Goal: Task Accomplishment & Management: Manage account settings

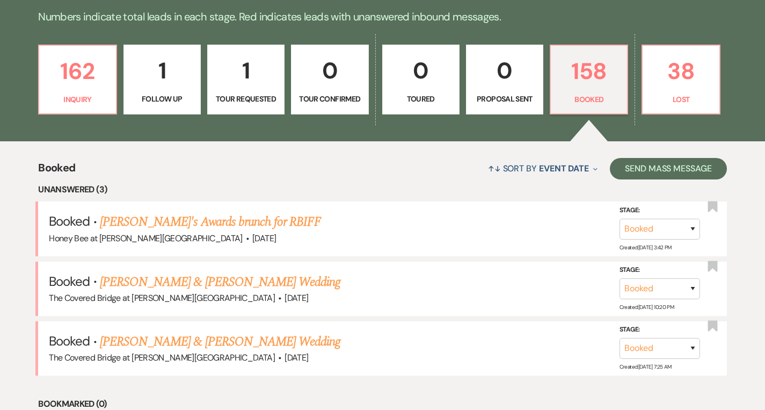
scroll to position [653, 0]
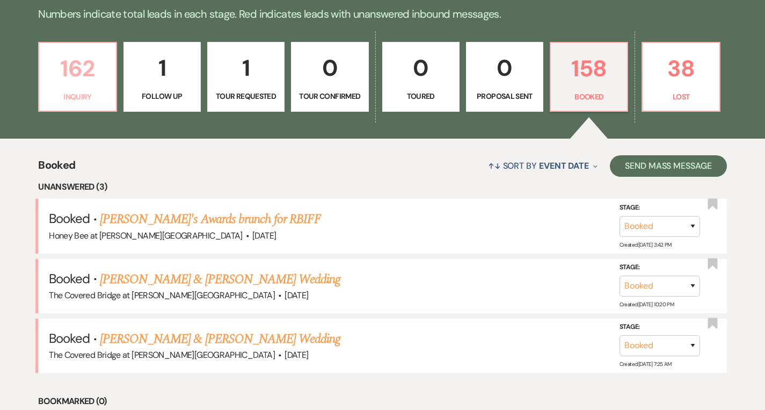
click at [76, 75] on p "162" at bounding box center [77, 68] width 63 height 36
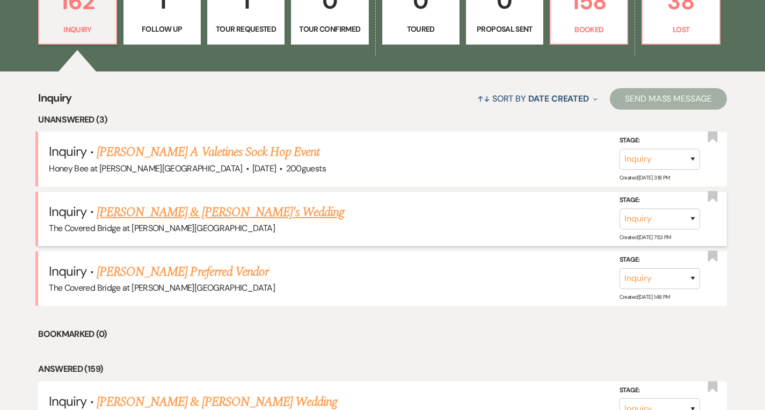
scroll to position [720, 0]
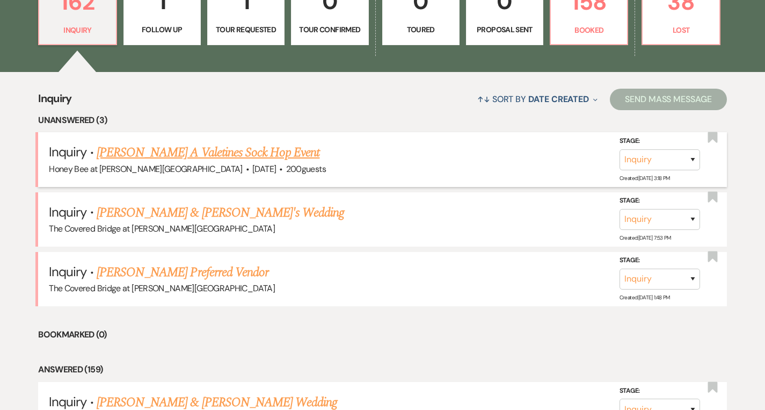
click at [193, 156] on link "[PERSON_NAME] A Valetines Sock Hop Event" at bounding box center [208, 152] width 223 height 19
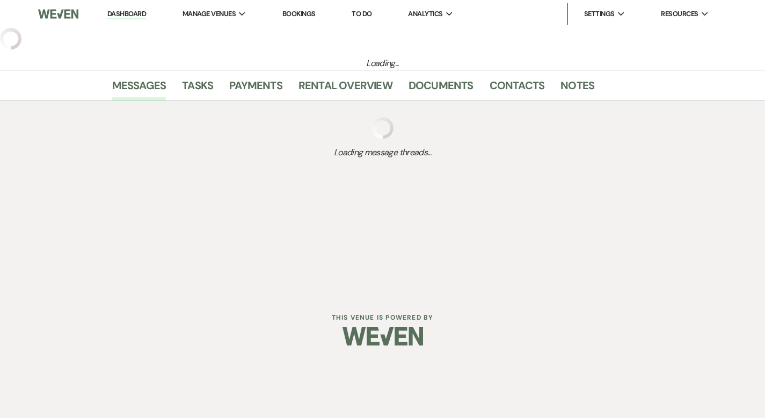
select select "5"
select select "13"
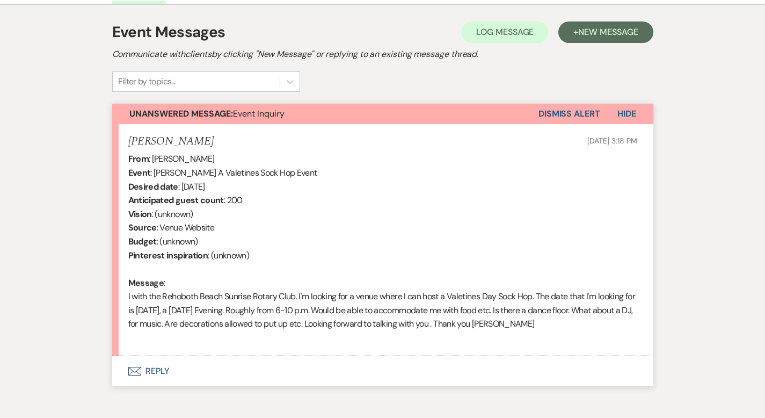
scroll to position [295, 0]
